Goal: Transaction & Acquisition: Obtain resource

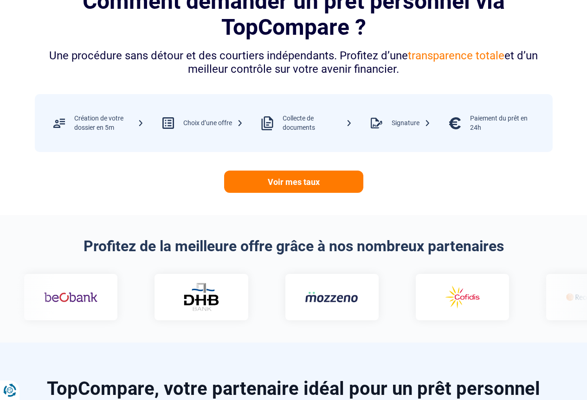
scroll to position [418, 0]
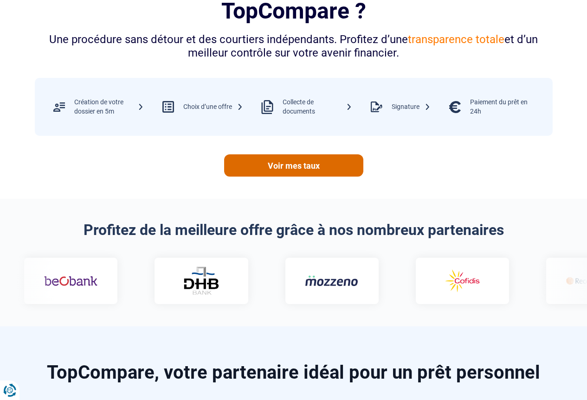
click at [286, 166] on link "Voir mes taux" at bounding box center [293, 166] width 139 height 22
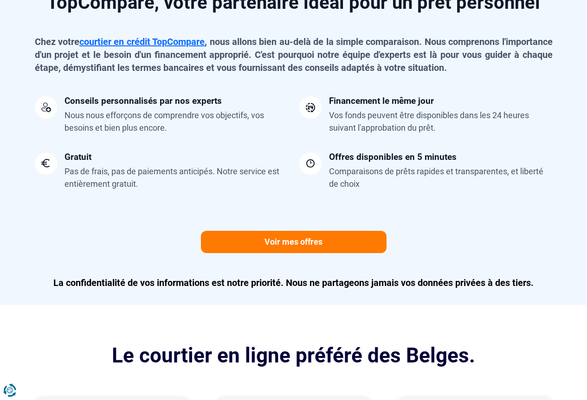
scroll to position [789, 0]
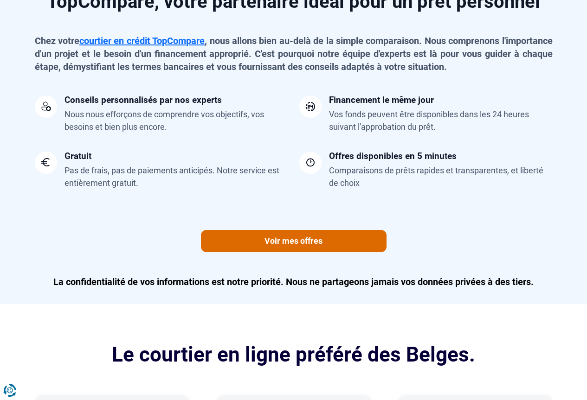
click at [293, 239] on link "Voir mes offres" at bounding box center [294, 241] width 186 height 22
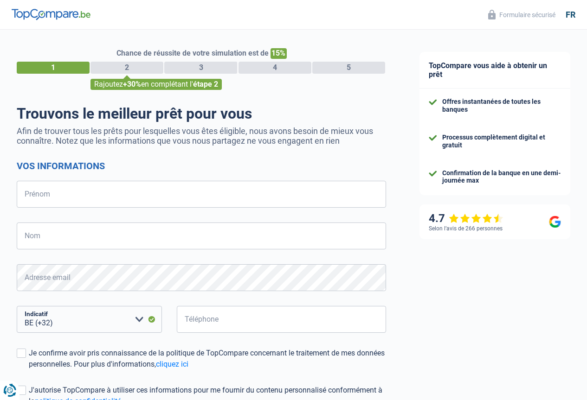
select select "32"
